Goal: Task Accomplishment & Management: Use online tool/utility

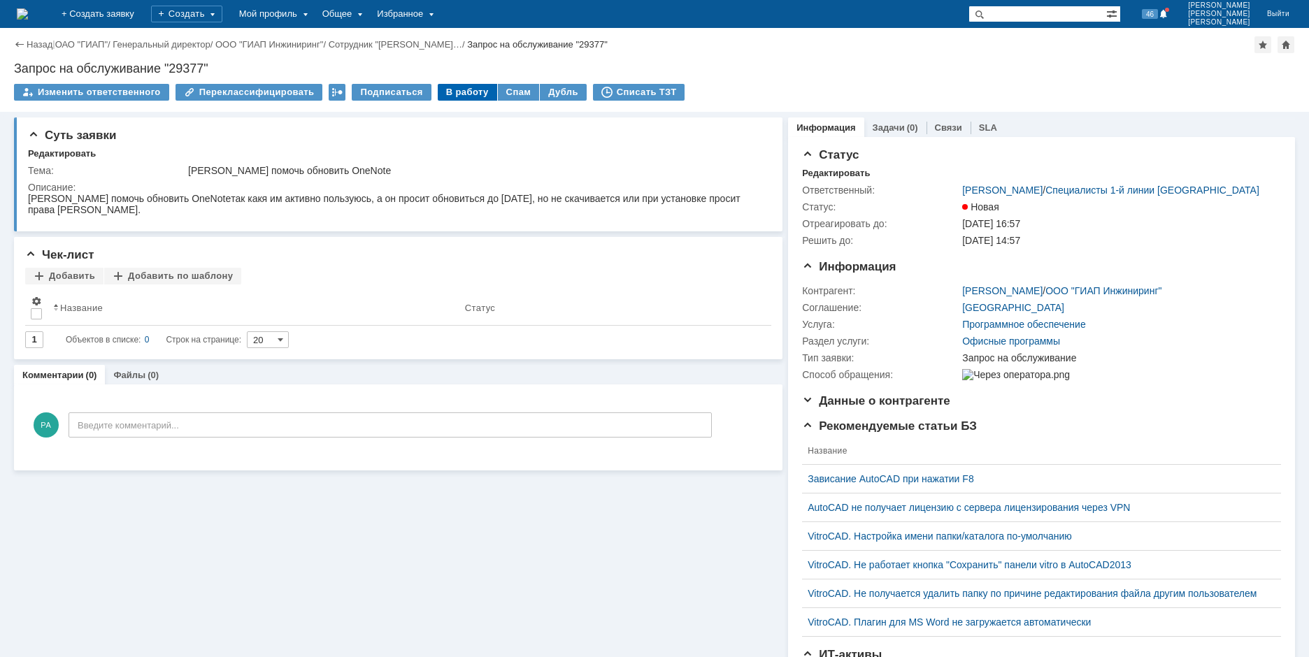
click at [460, 93] on div "В работу" at bounding box center [467, 92] width 59 height 17
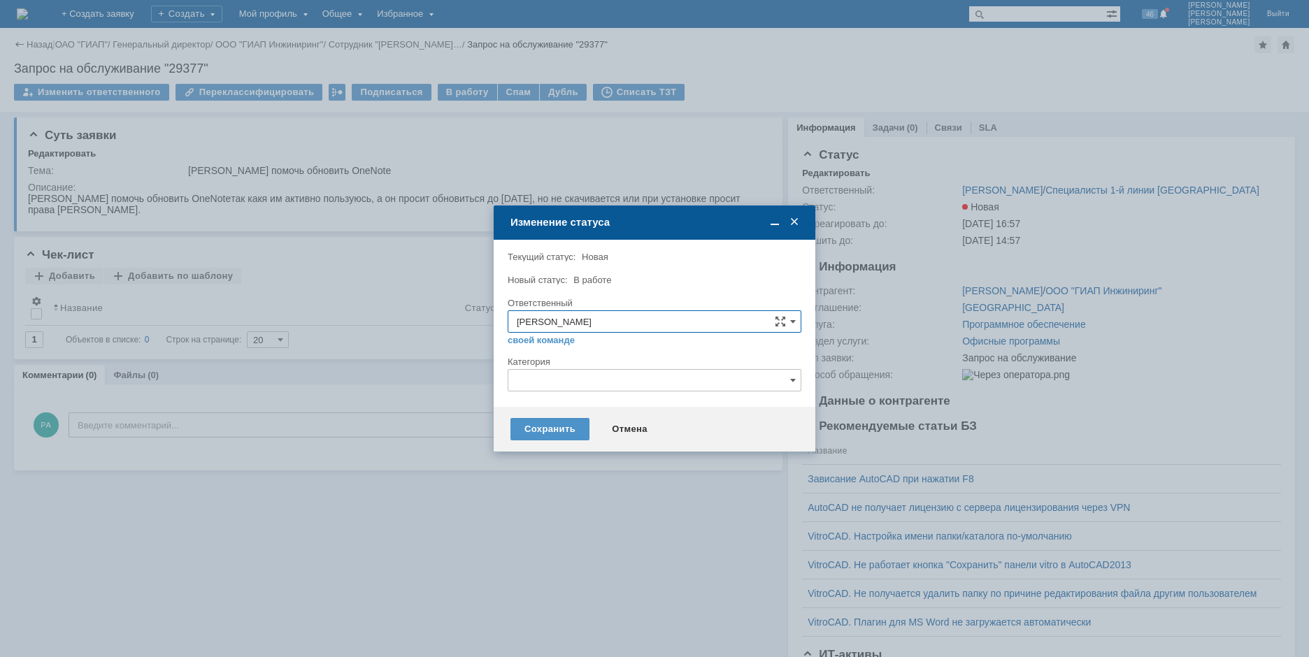
click at [570, 385] on input "text" at bounding box center [655, 380] width 294 height 22
click at [473, 347] on div at bounding box center [654, 328] width 1309 height 657
click at [554, 429] on div "Сохранить" at bounding box center [549, 429] width 79 height 22
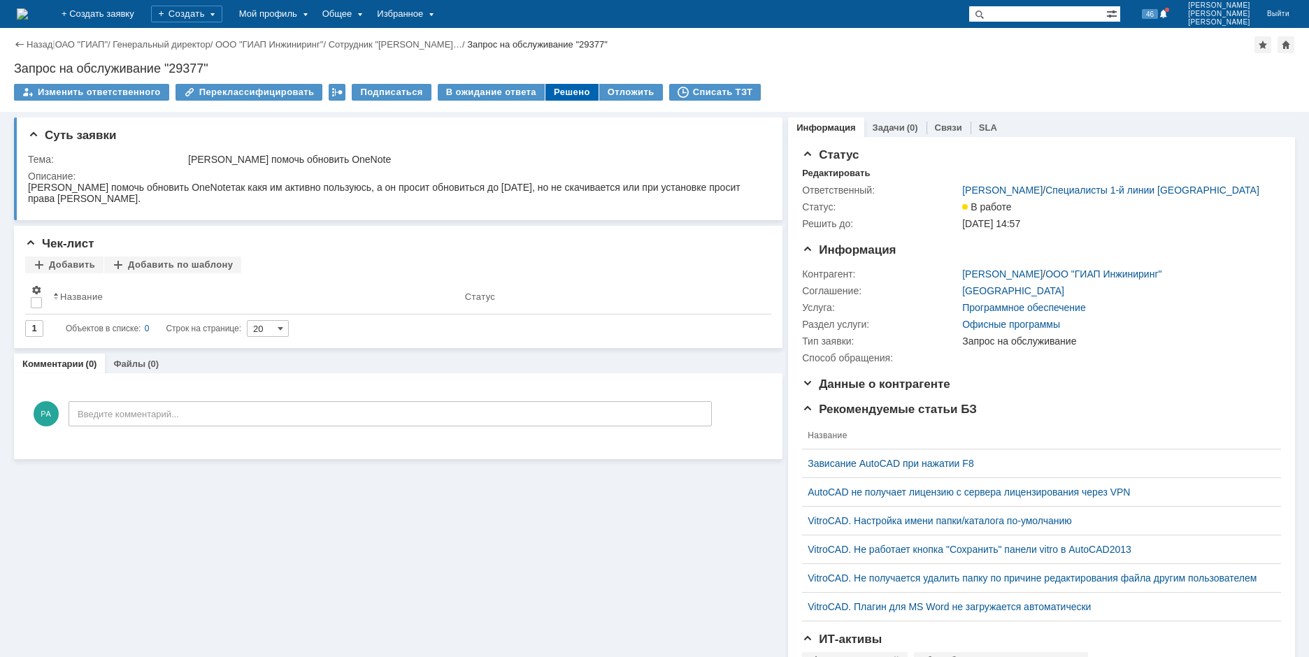
click at [557, 90] on div "Решено" at bounding box center [571, 92] width 53 height 17
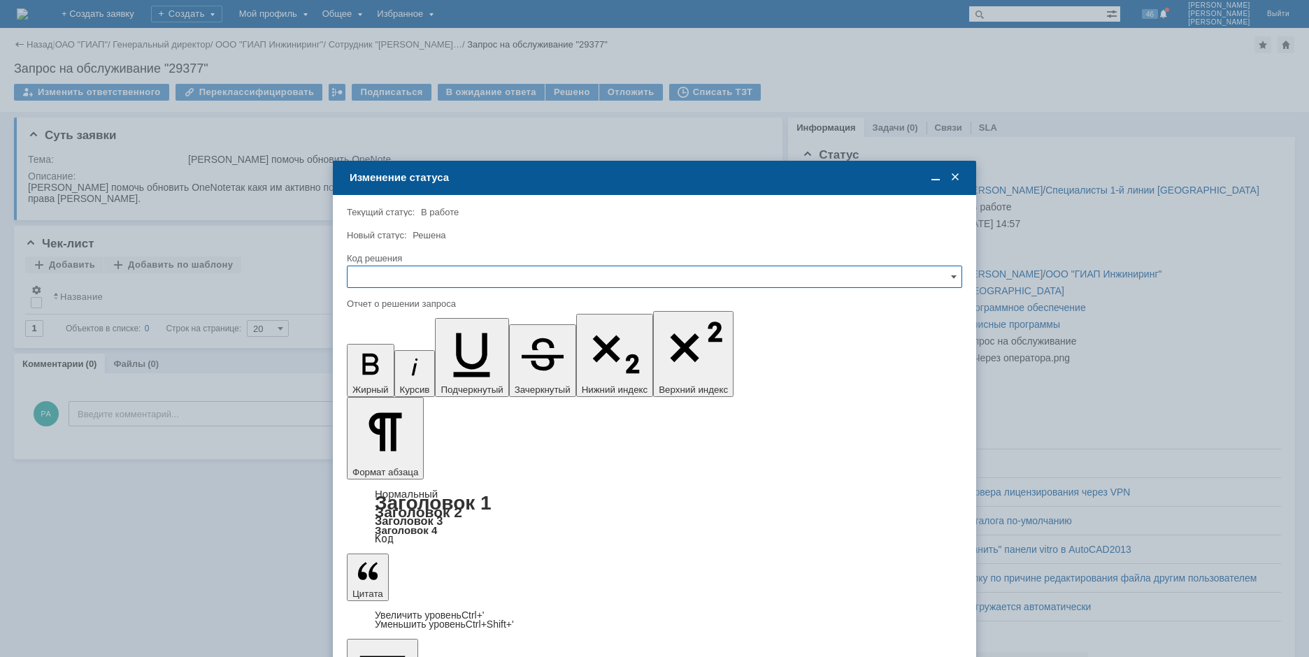
click at [387, 274] on input "text" at bounding box center [654, 277] width 615 height 22
click at [381, 368] on span "Решено" at bounding box center [654, 371] width 597 height 11
type input "Решено"
drag, startPoint x: 502, startPoint y: 4053, endPoint x: 531, endPoint y: 4057, distance: 29.0
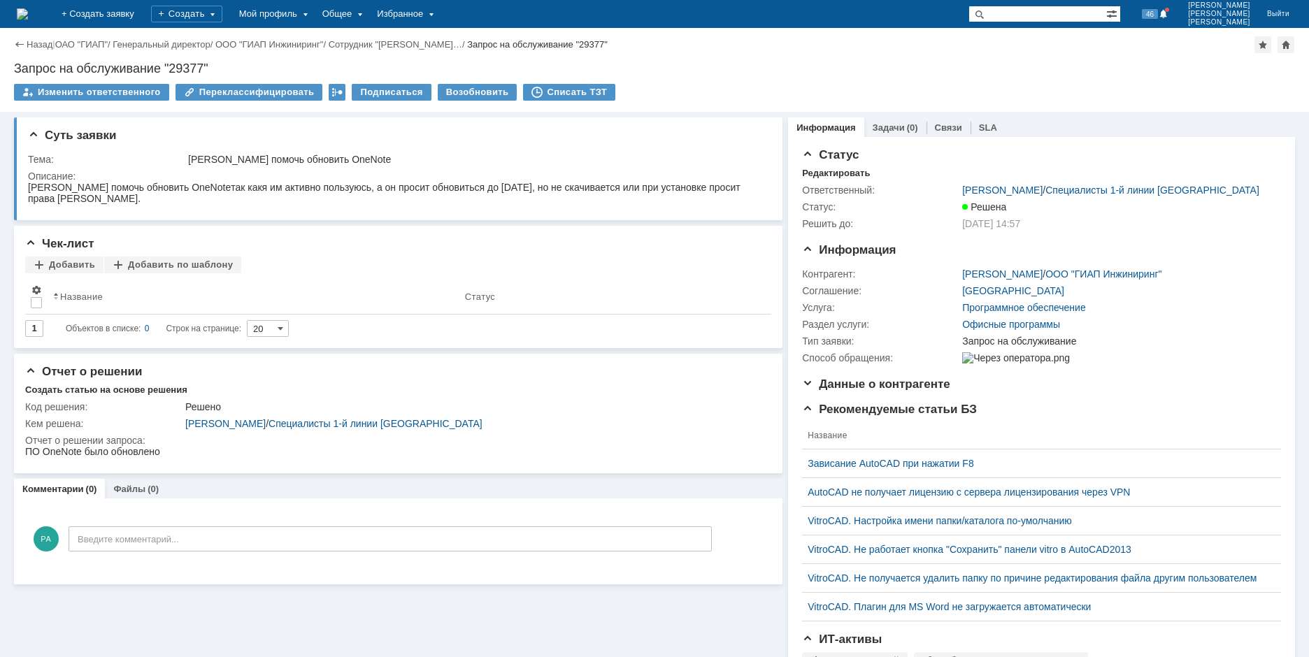
click at [28, 18] on img at bounding box center [22, 13] width 11 height 11
